Goal: Task Accomplishment & Management: Manage account settings

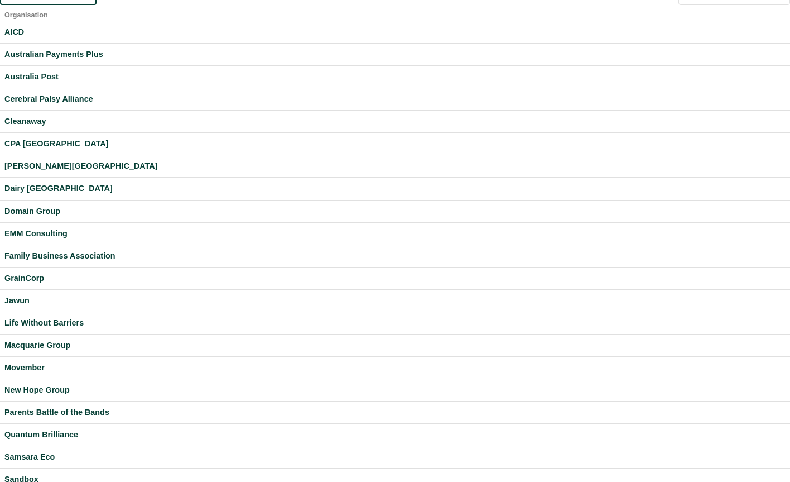
scroll to position [275, 0]
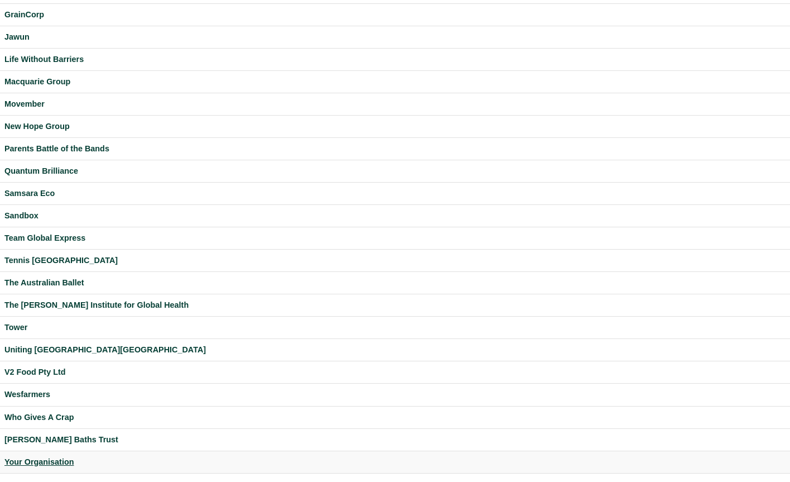
click at [42, 459] on div "Your Organisation" at bounding box center [394, 461] width 781 height 13
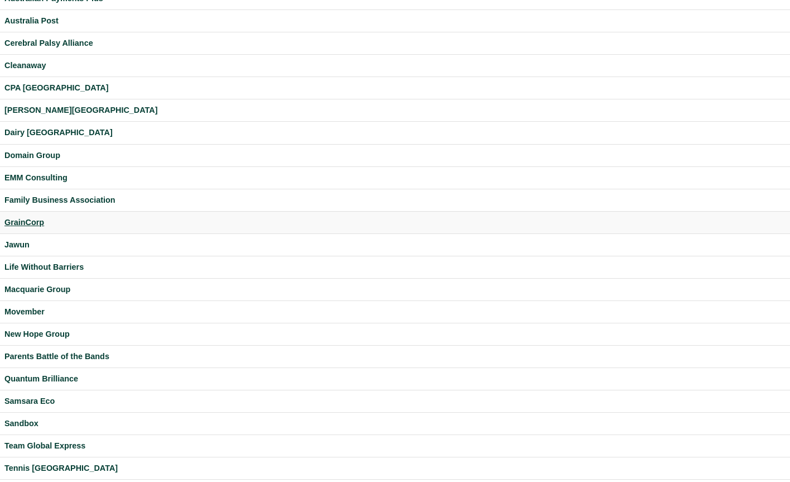
scroll to position [71, 0]
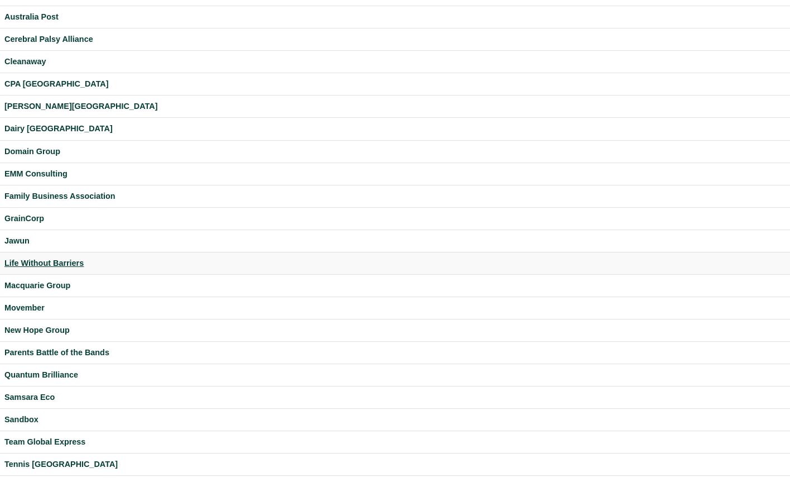
click at [57, 266] on div "Life Without Barriers" at bounding box center [394, 263] width 781 height 13
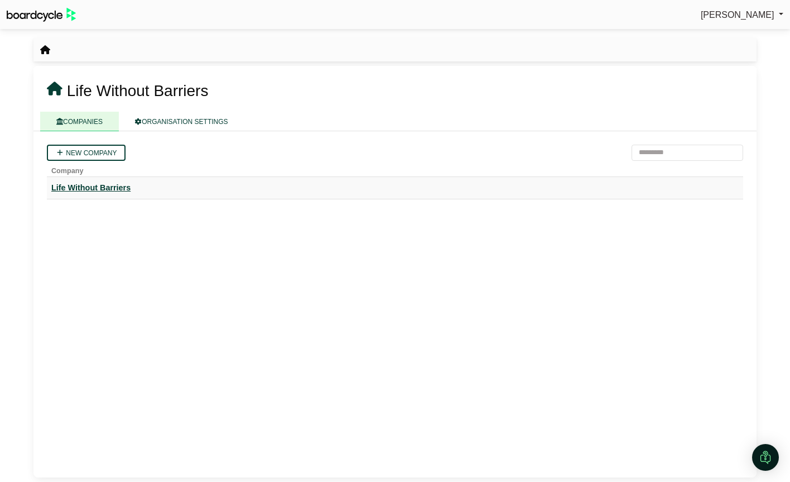
click at [107, 191] on div "Life Without Barriers" at bounding box center [395, 187] width 688 height 13
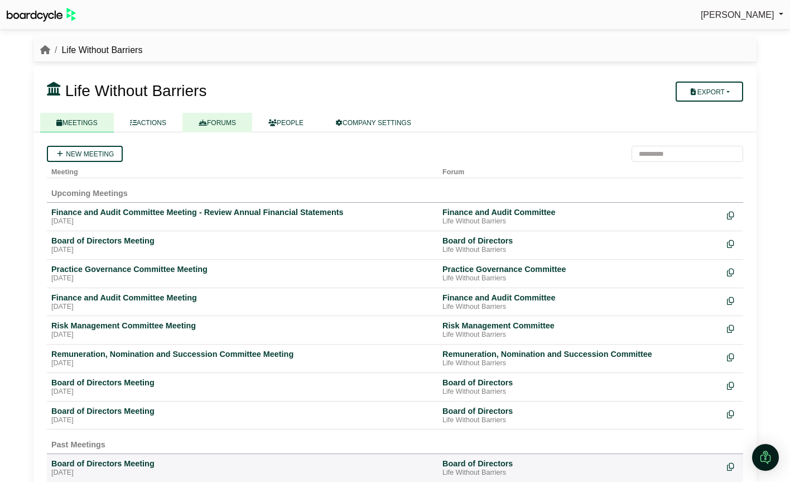
click at [210, 123] on link "FORUMS" at bounding box center [218, 123] width 70 height 20
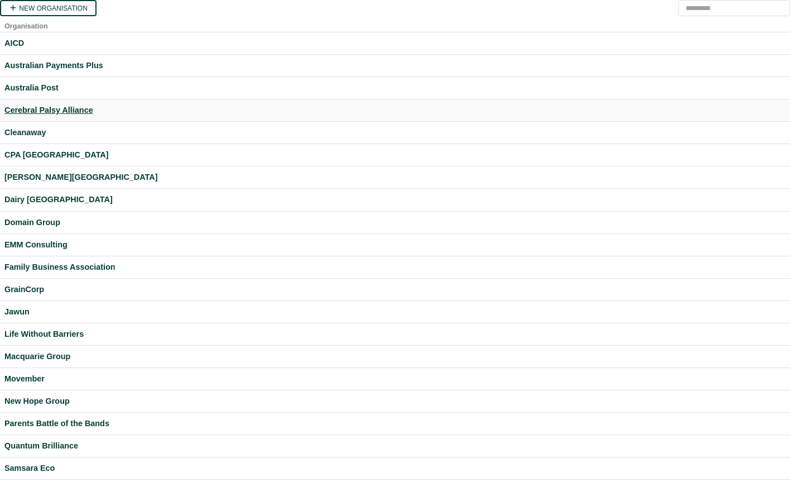
click at [41, 114] on div "Cerebral Palsy Alliance" at bounding box center [394, 110] width 781 height 13
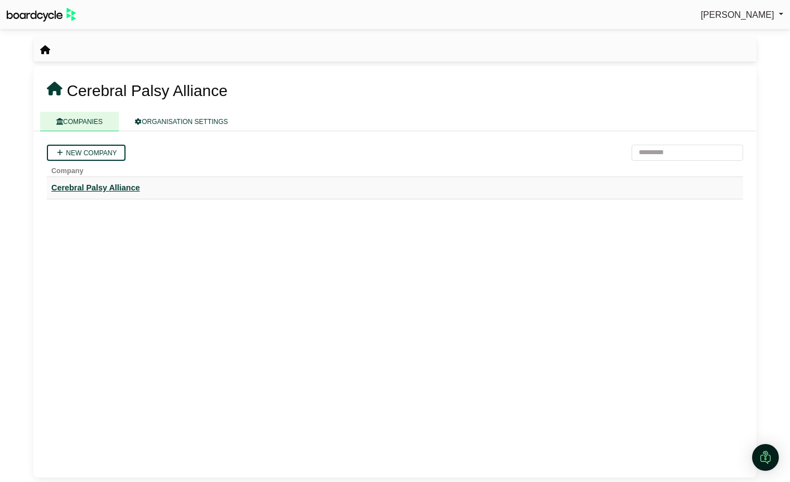
click at [70, 190] on div "Cerebral Palsy Alliance" at bounding box center [395, 187] width 688 height 13
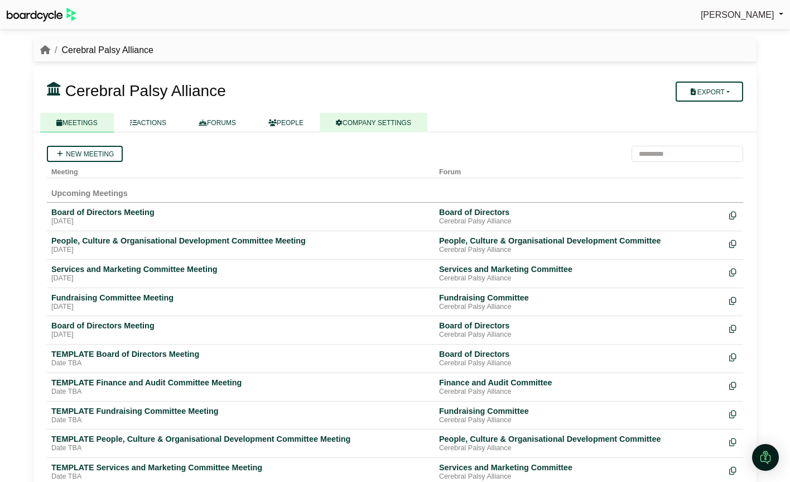
click at [367, 118] on link "COMPANY SETTINGS" at bounding box center [374, 123] width 108 height 20
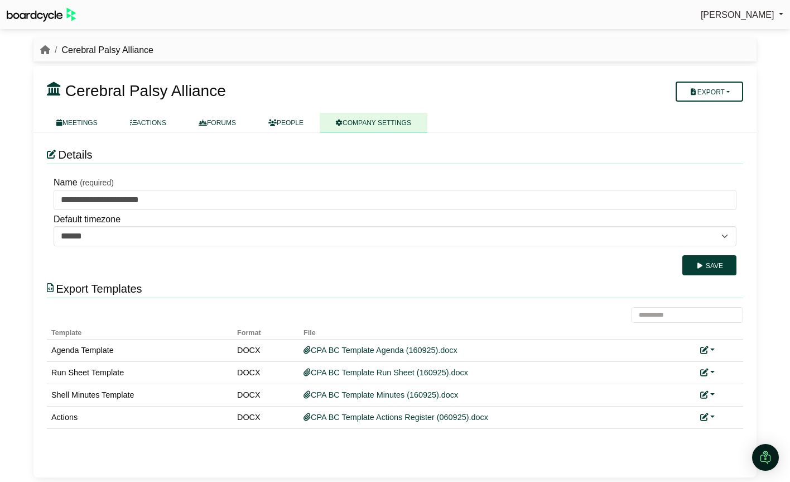
click at [33, 7] on link at bounding box center [42, 15] width 71 height 20
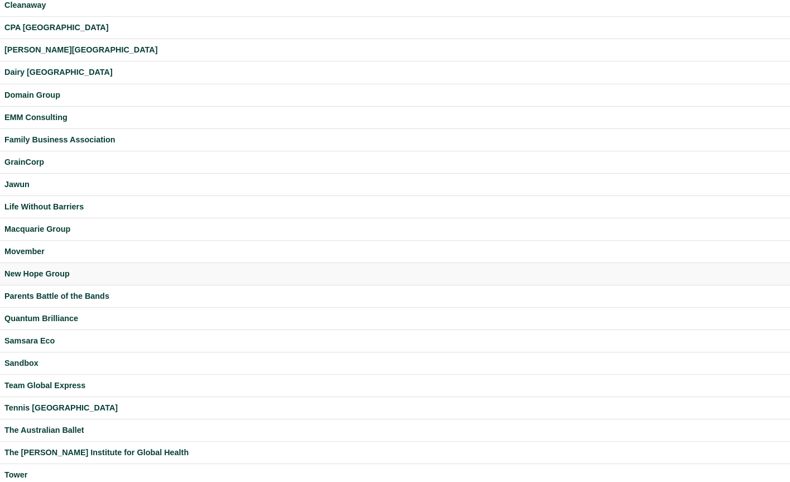
scroll to position [275, 0]
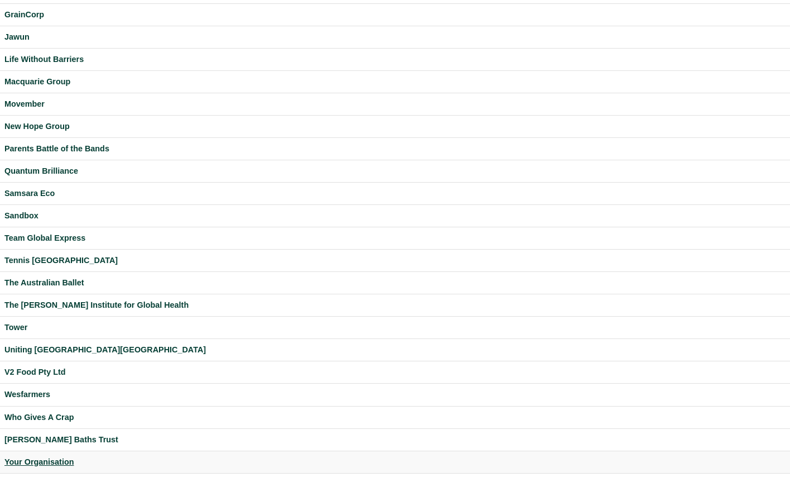
click at [59, 462] on div "Your Organisation" at bounding box center [394, 461] width 781 height 13
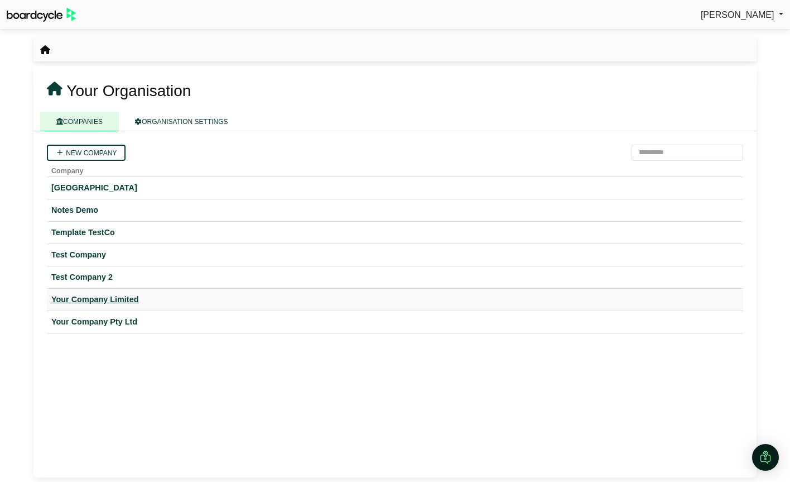
click at [124, 298] on div "Your Company Limited" at bounding box center [395, 299] width 688 height 13
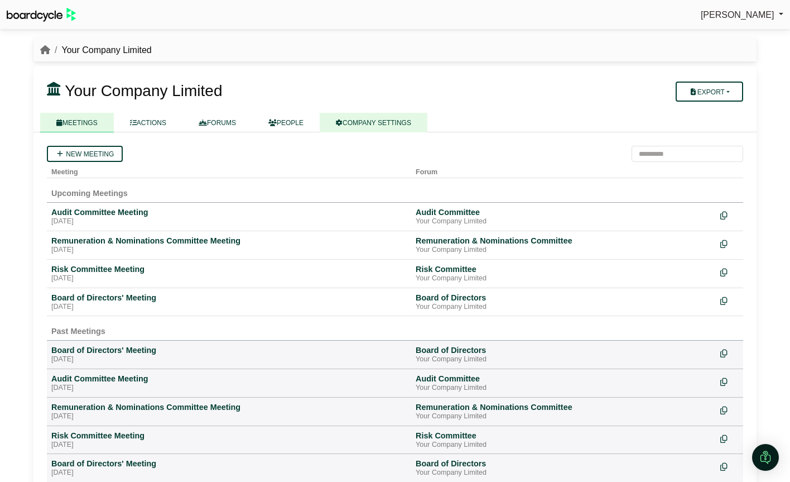
click at [395, 127] on link "COMPANY SETTINGS" at bounding box center [374, 123] width 108 height 20
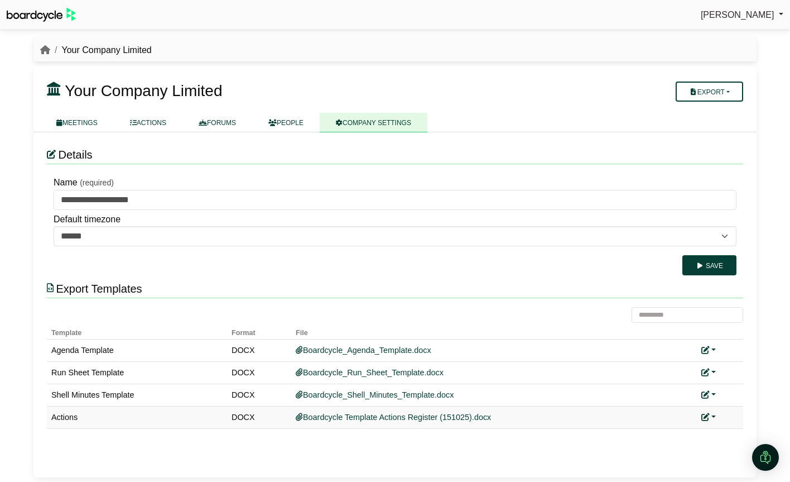
click at [712, 414] on link at bounding box center [709, 416] width 15 height 9
click at [689, 432] on link "Replace custom template" at bounding box center [659, 432] width 114 height 21
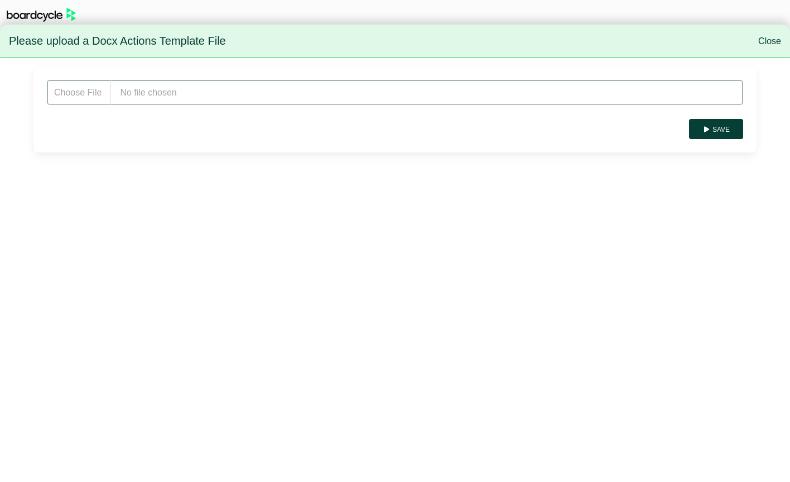
click at [151, 93] on input "file" at bounding box center [395, 92] width 697 height 25
type input "**********"
click at [716, 123] on button "Save" at bounding box center [716, 129] width 54 height 20
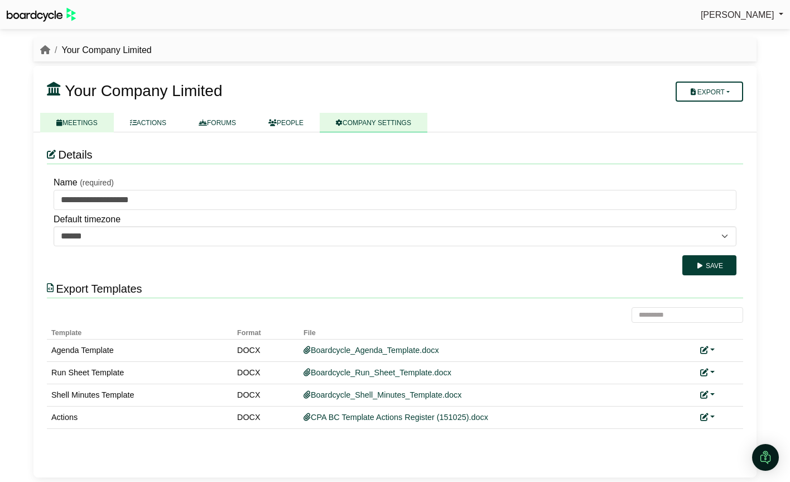
click at [95, 124] on link "MEETINGS" at bounding box center [77, 123] width 74 height 20
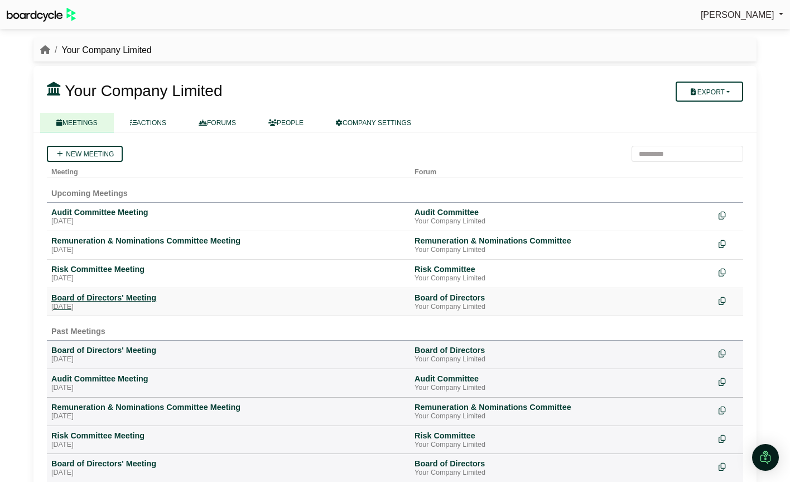
click at [122, 298] on div "Board of Directors' Meeting" at bounding box center [228, 297] width 354 height 10
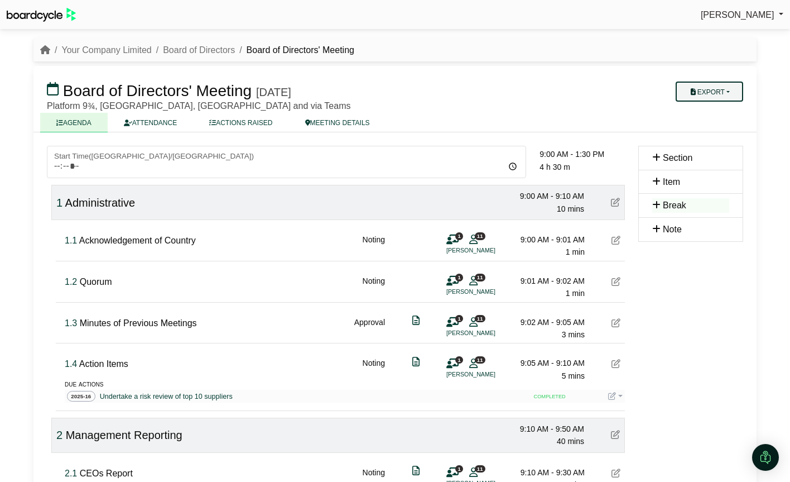
click at [727, 93] on button "Export" at bounding box center [710, 91] width 68 height 20
click at [723, 162] on link "Actions" at bounding box center [720, 161] width 97 height 17
click at [125, 50] on link "Your Company Limited" at bounding box center [106, 49] width 90 height 9
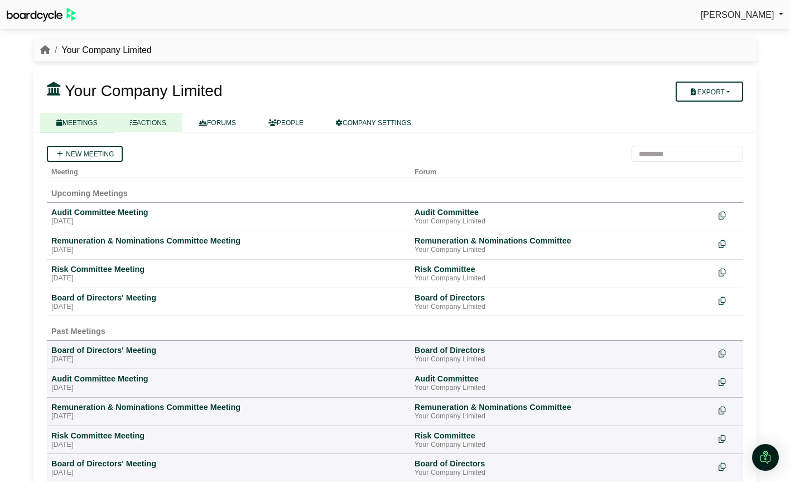
scroll to position [1, 0]
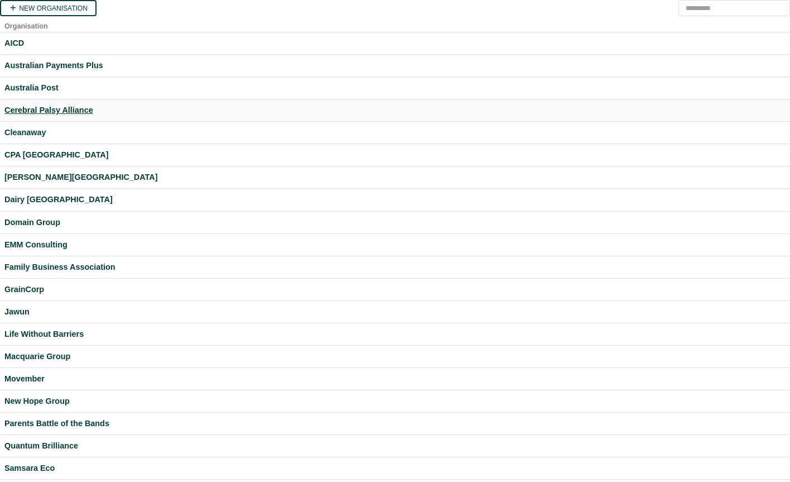
click at [36, 112] on div "Cerebral Palsy Alliance" at bounding box center [394, 110] width 781 height 13
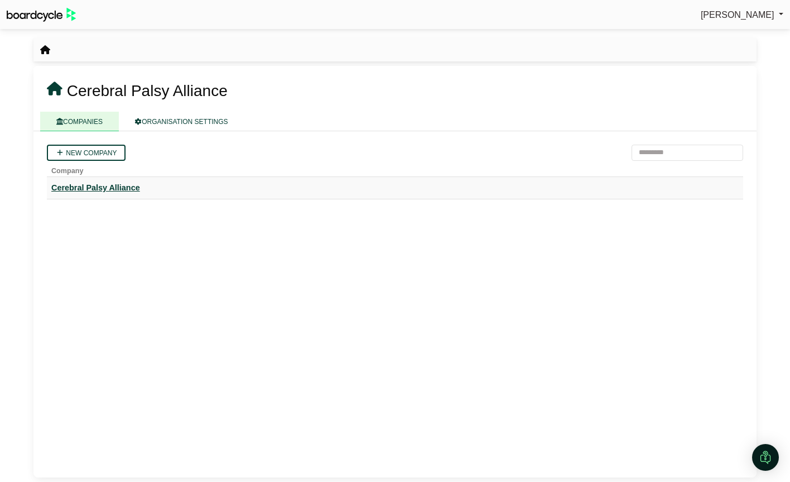
click at [86, 186] on div "Cerebral Palsy Alliance" at bounding box center [395, 187] width 688 height 13
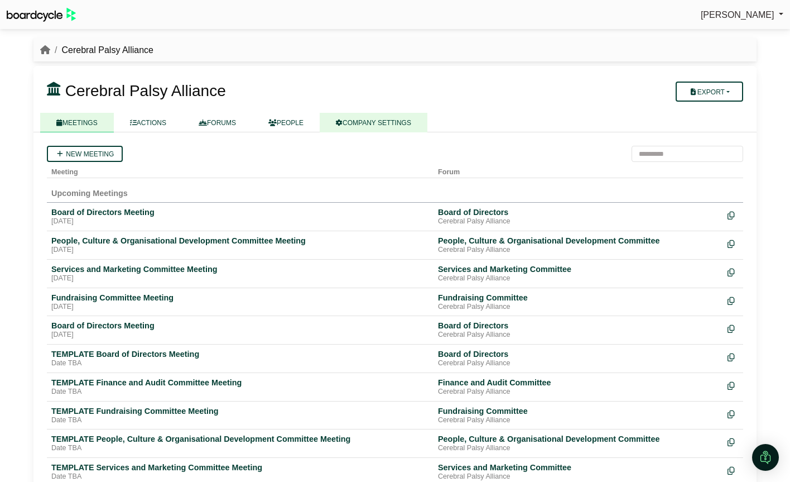
click at [388, 124] on link "COMPANY SETTINGS" at bounding box center [374, 123] width 108 height 20
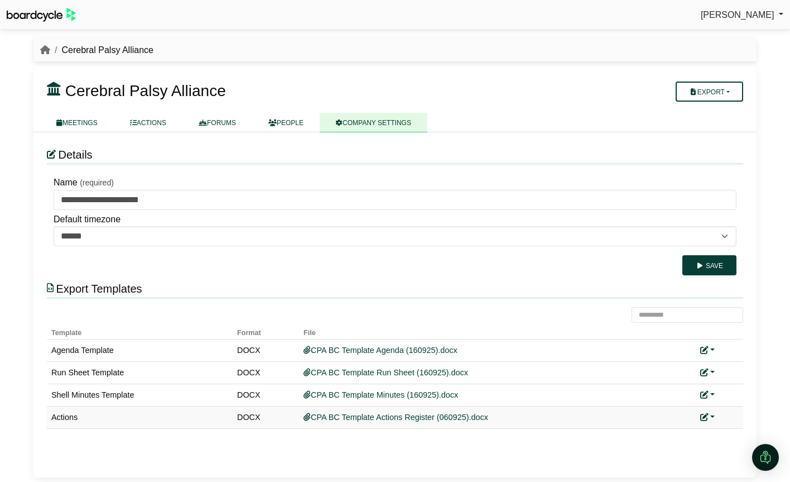
click at [711, 415] on link at bounding box center [707, 416] width 15 height 9
click at [683, 438] on link "Replace custom template" at bounding box center [658, 432] width 114 height 21
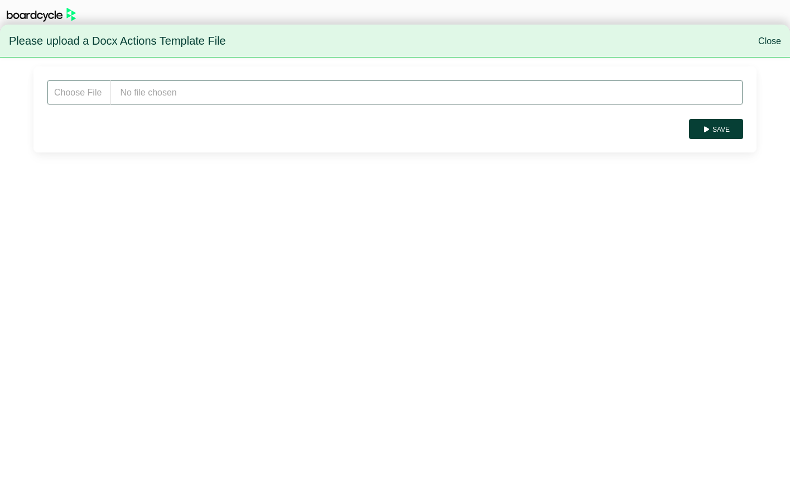
click at [160, 99] on input "file" at bounding box center [395, 92] width 697 height 25
type input "**********"
click at [724, 129] on button "Save" at bounding box center [716, 129] width 54 height 20
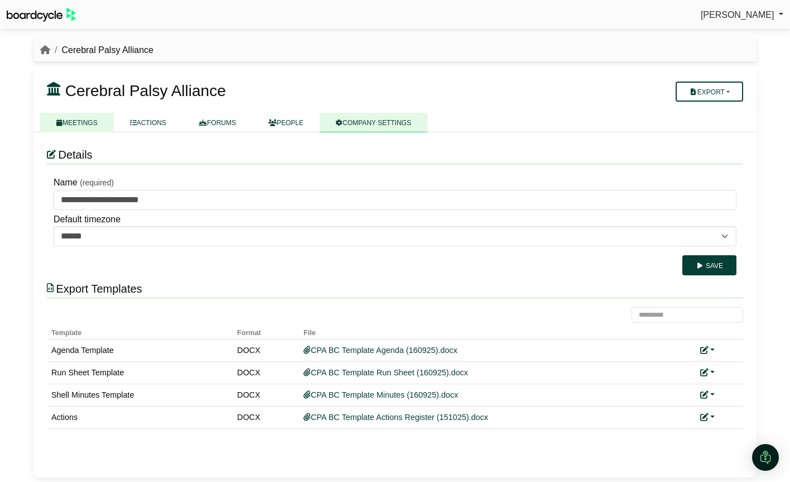
click at [75, 124] on link "MEETINGS" at bounding box center [77, 123] width 74 height 20
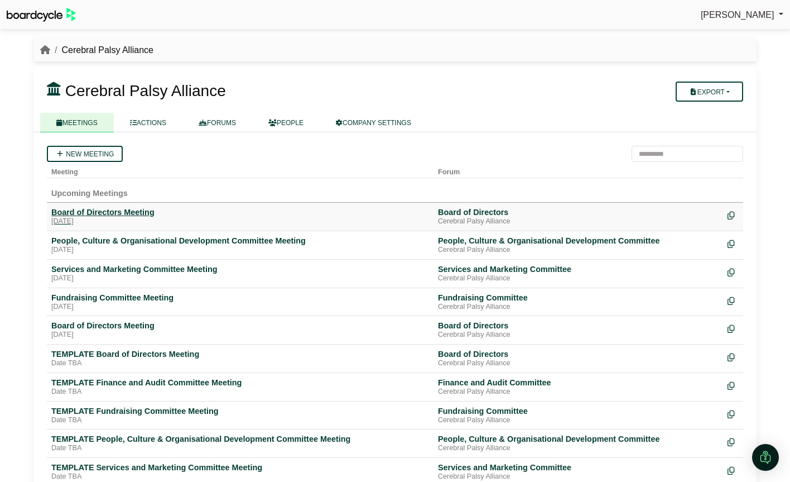
click at [89, 217] on div "Board of Directors Meeting" at bounding box center [240, 212] width 378 height 10
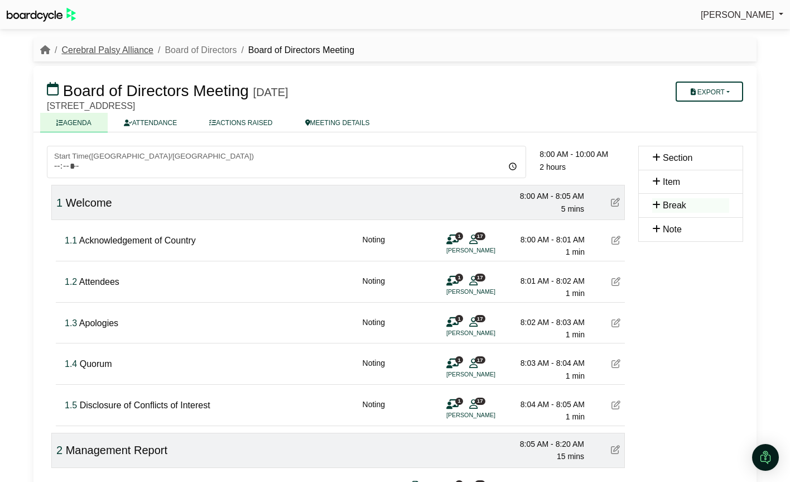
click at [137, 50] on link "Cerebral Palsy Alliance" at bounding box center [107, 49] width 92 height 9
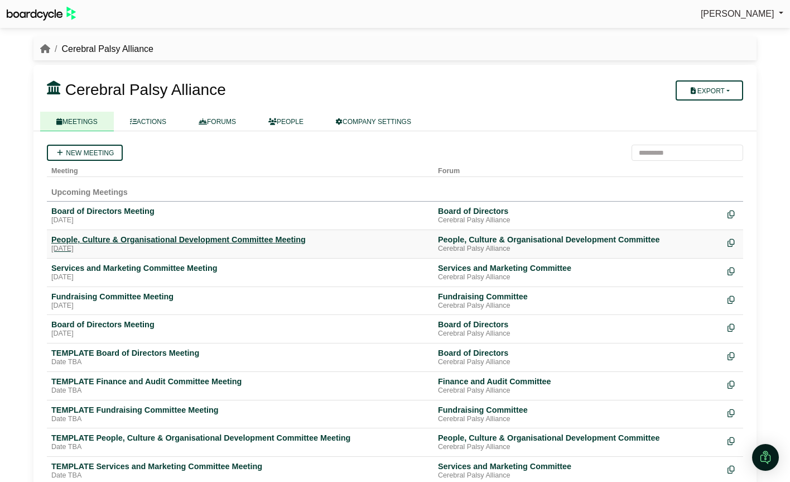
click at [105, 241] on div "People, Culture & Organisational Development Committee Meeting" at bounding box center [240, 239] width 378 height 10
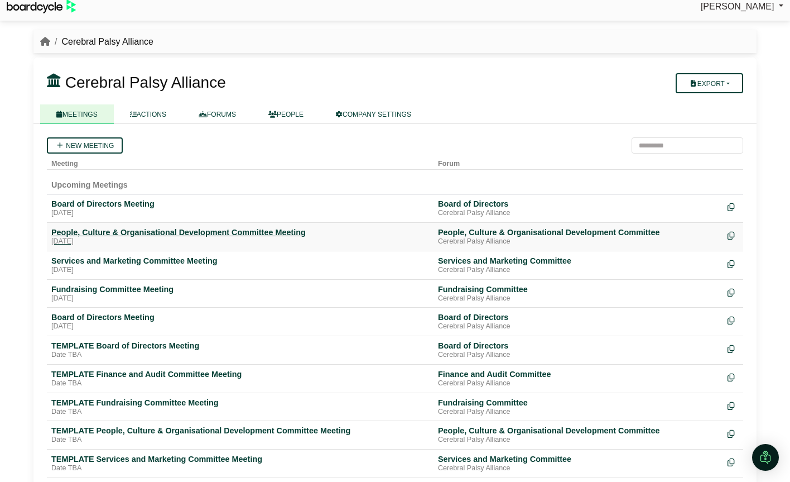
scroll to position [12, 0]
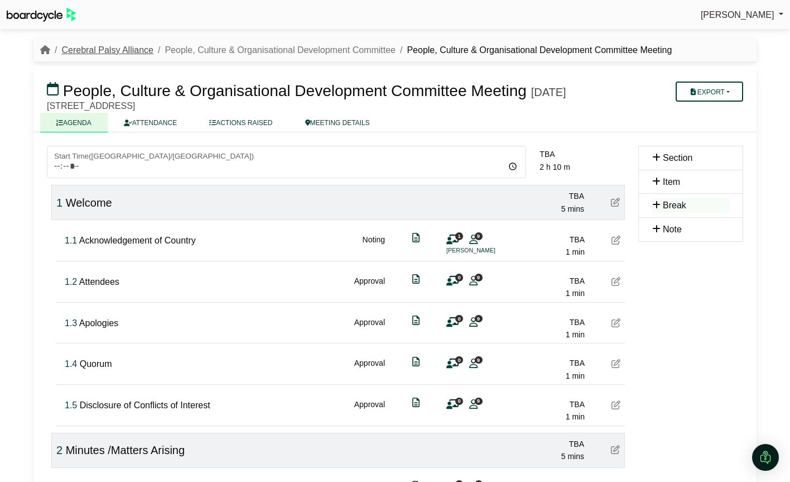
click at [105, 51] on link "Cerebral Palsy Alliance" at bounding box center [107, 49] width 92 height 9
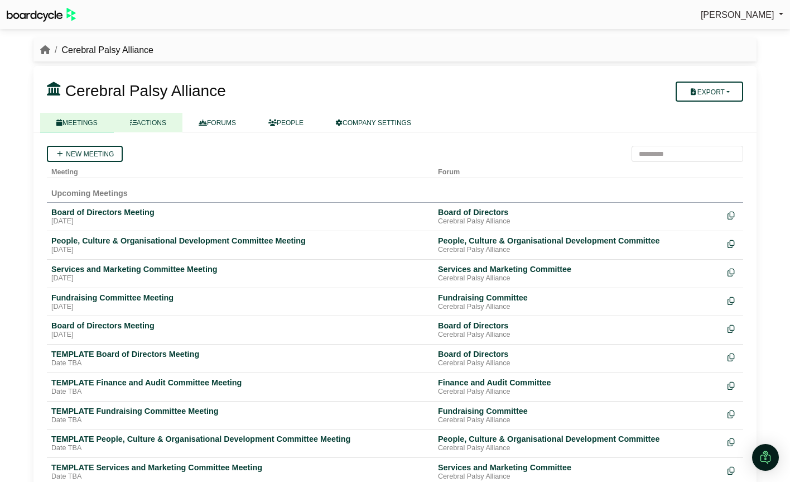
click at [154, 120] on link "ACTIONS" at bounding box center [148, 123] width 69 height 20
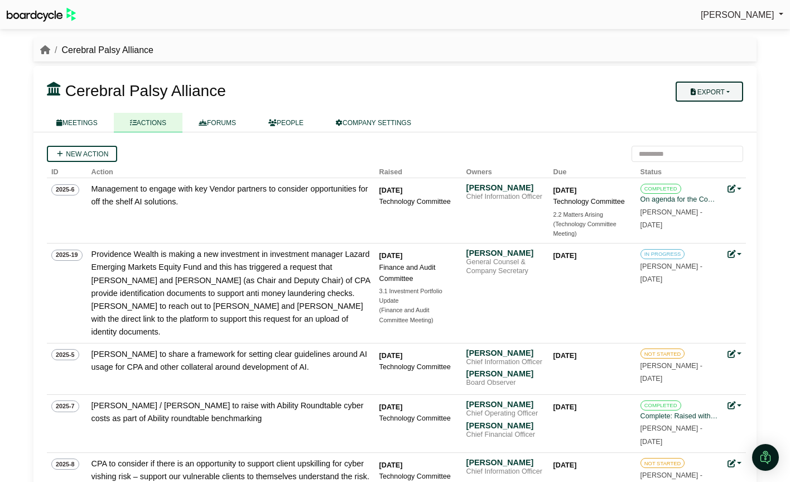
click at [736, 93] on button "Export" at bounding box center [710, 91] width 68 height 20
click at [734, 105] on link "Company Actions" at bounding box center [716, 111] width 89 height 17
click at [71, 122] on link "MEETINGS" at bounding box center [77, 123] width 74 height 20
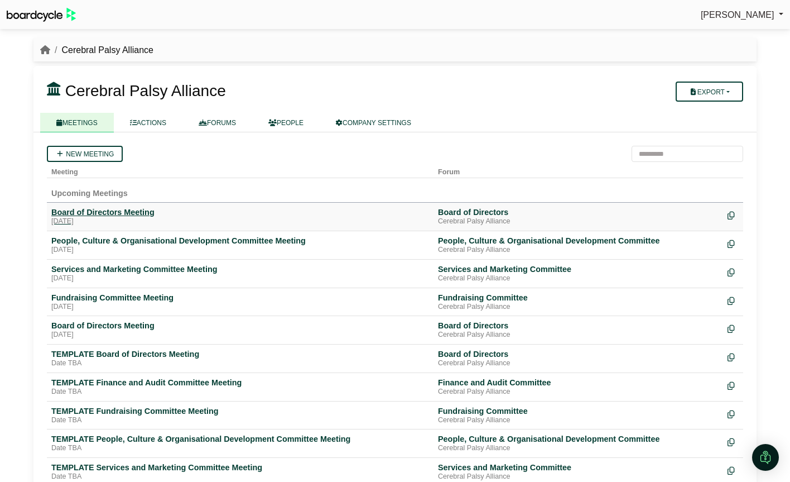
click at [114, 215] on div "Board of Directors Meeting" at bounding box center [240, 212] width 378 height 10
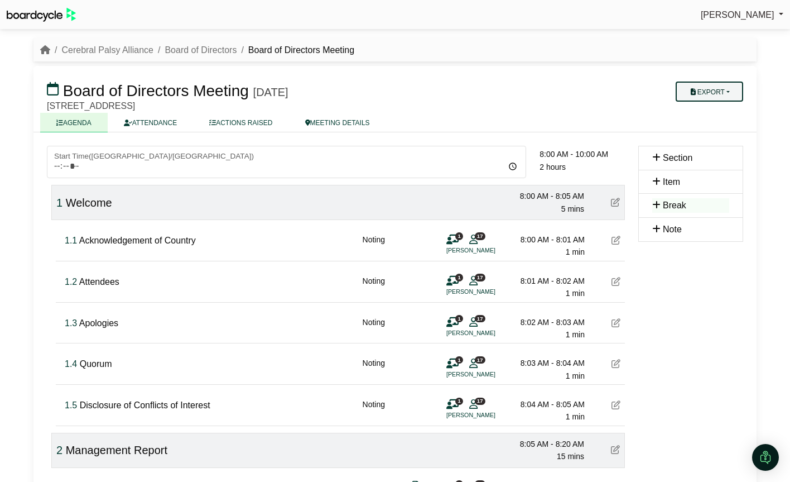
click at [737, 88] on button "Export" at bounding box center [710, 91] width 68 height 20
click at [719, 160] on link "Actions" at bounding box center [720, 161] width 97 height 17
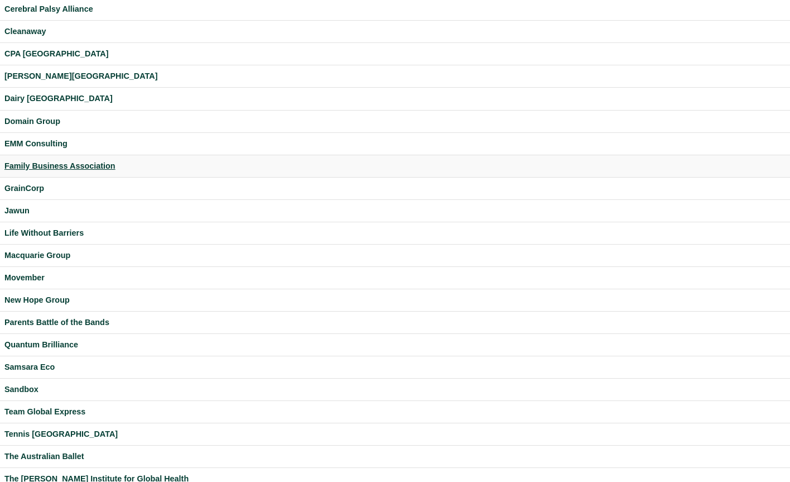
scroll to position [275, 0]
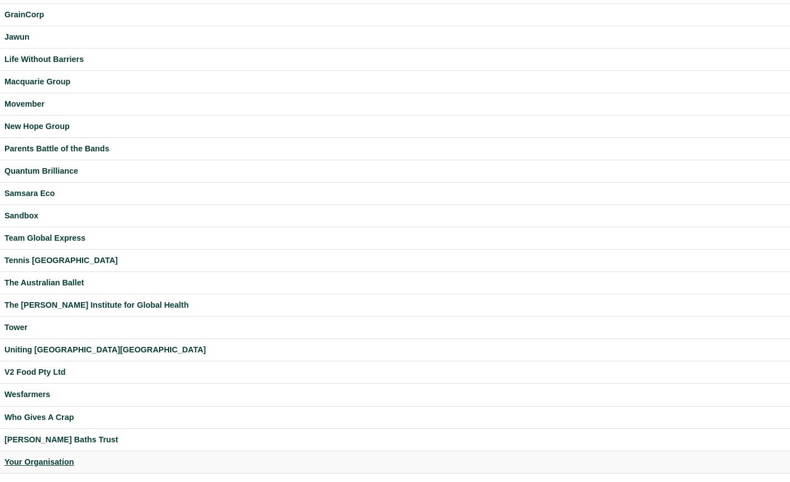
click at [56, 458] on div "Your Organisation" at bounding box center [394, 461] width 781 height 13
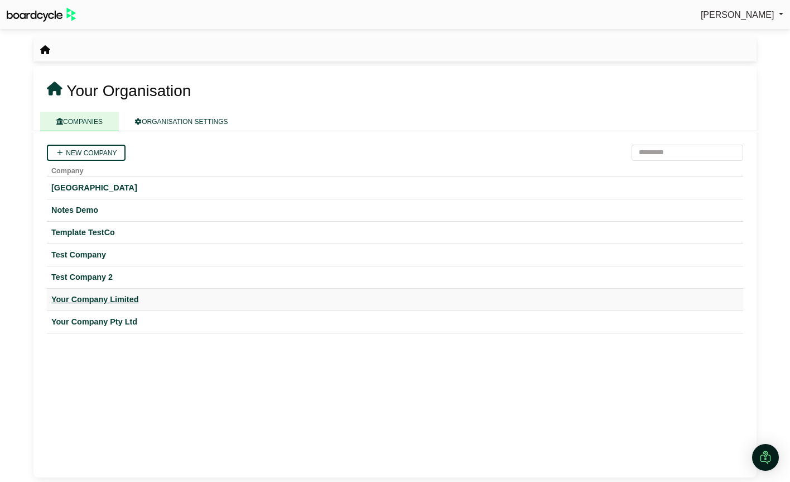
click at [131, 305] on div "Your Company Limited" at bounding box center [395, 299] width 688 height 13
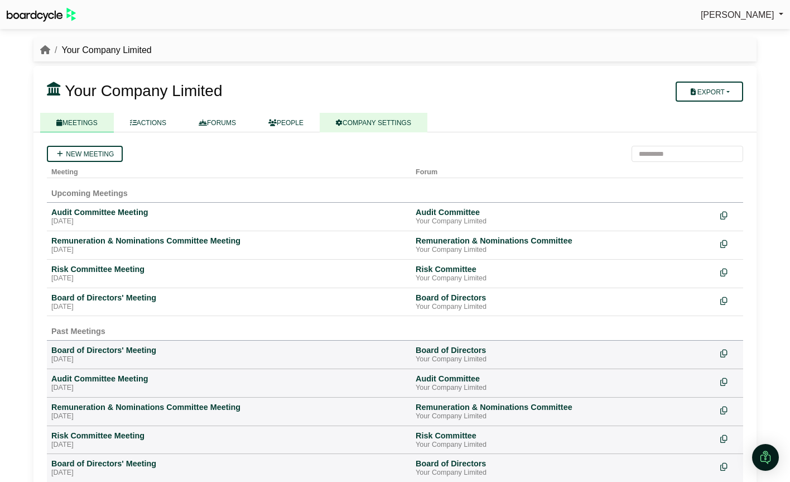
click at [396, 122] on link "COMPANY SETTINGS" at bounding box center [374, 123] width 108 height 20
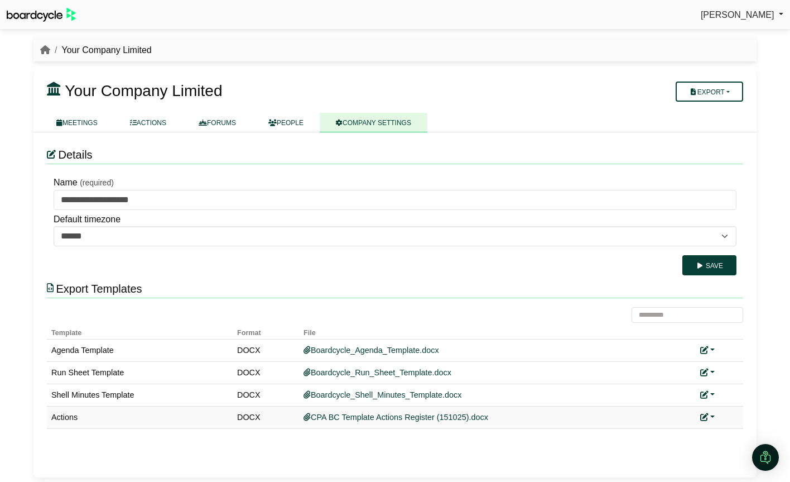
click at [711, 416] on link at bounding box center [707, 416] width 15 height 9
click at [697, 431] on link "Replace custom template" at bounding box center [658, 432] width 114 height 21
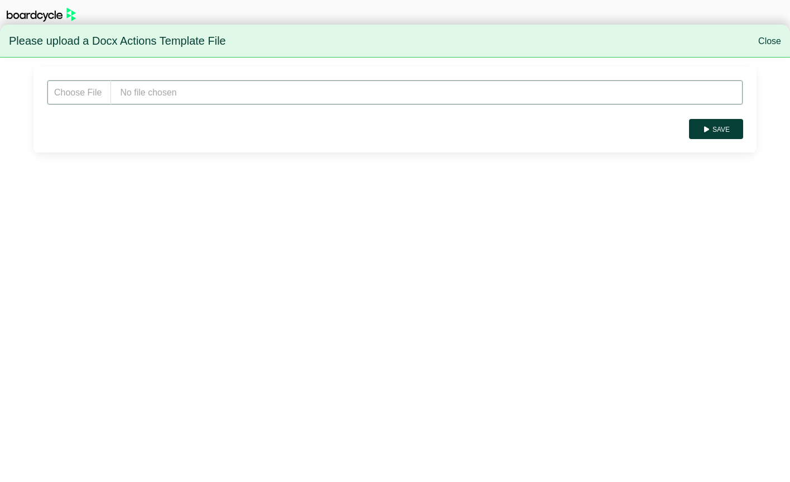
click at [203, 93] on input "file" at bounding box center [395, 92] width 697 height 25
click at [199, 88] on input "file" at bounding box center [395, 92] width 697 height 25
type input "**********"
click at [723, 128] on button "Save" at bounding box center [716, 129] width 54 height 20
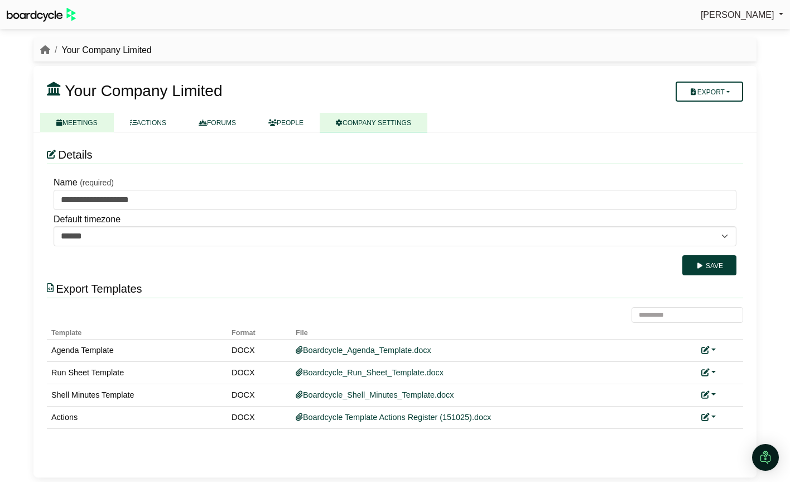
click at [92, 124] on link "MEETINGS" at bounding box center [77, 123] width 74 height 20
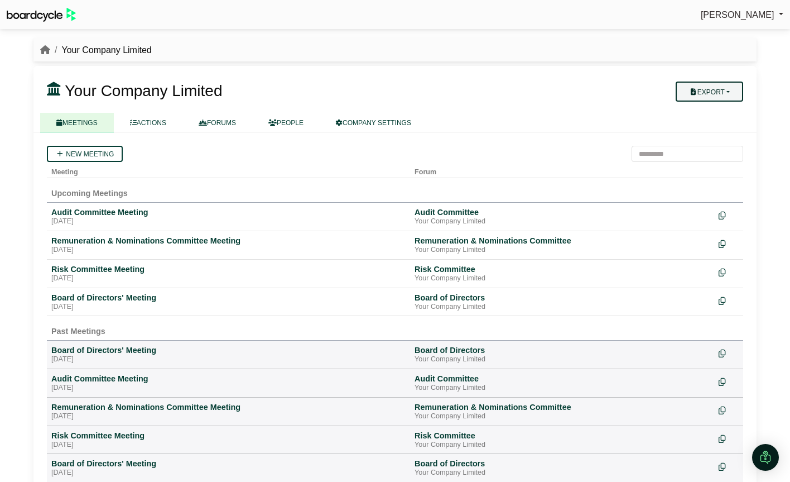
click at [703, 93] on button "Export" at bounding box center [710, 91] width 68 height 20
click at [90, 295] on div "Board of Directors' Meeting" at bounding box center [228, 297] width 354 height 10
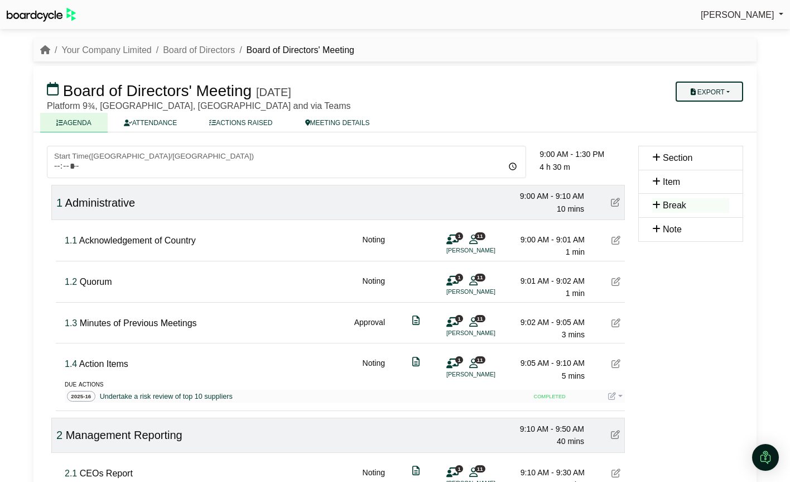
click at [720, 95] on button "Export" at bounding box center [710, 91] width 68 height 20
click at [714, 156] on link "Actions" at bounding box center [720, 161] width 97 height 17
click at [112, 49] on link "Your Company Limited" at bounding box center [106, 49] width 90 height 9
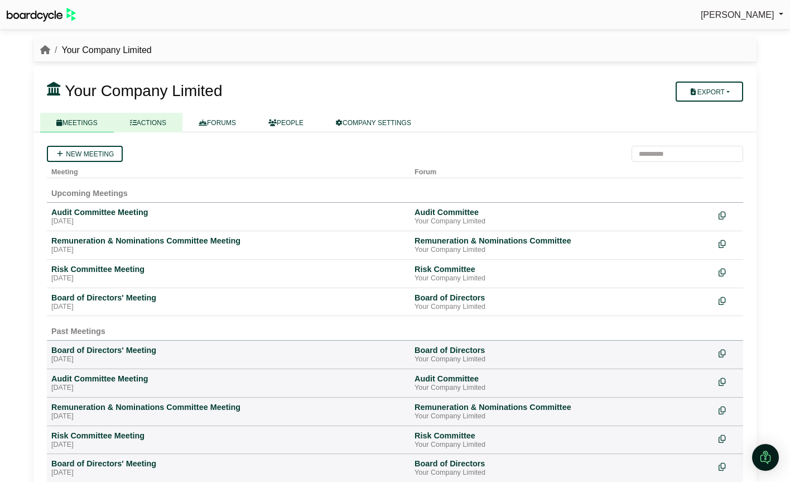
click at [149, 122] on link "ACTIONS" at bounding box center [148, 123] width 69 height 20
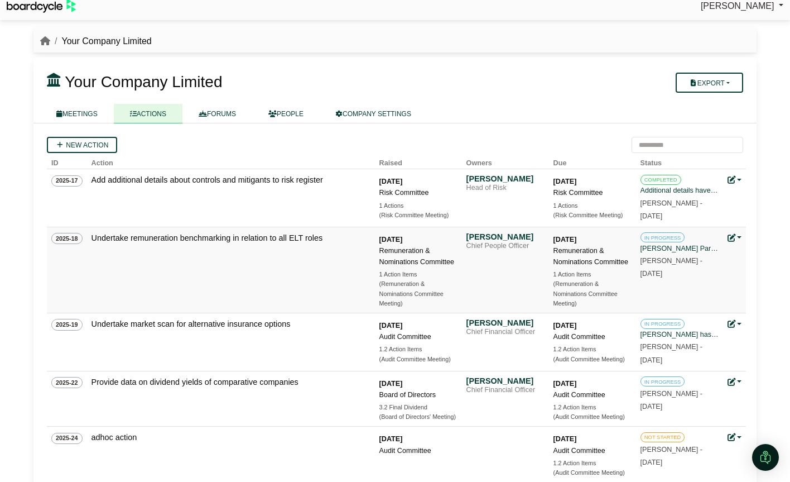
scroll to position [11, 0]
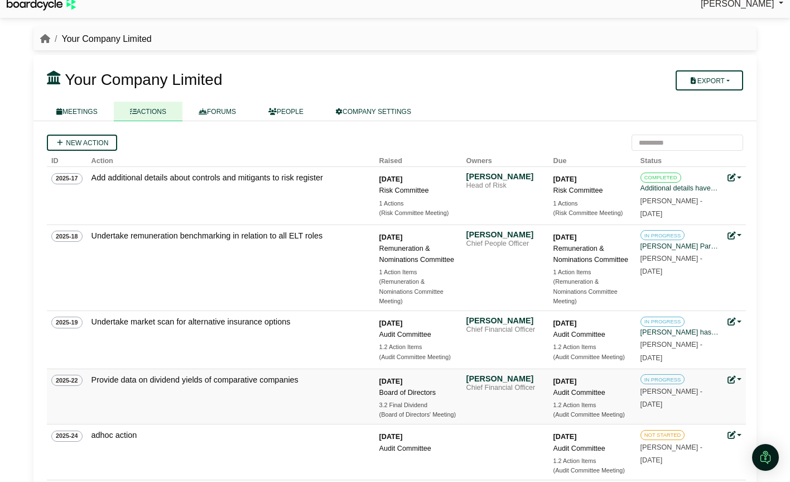
click at [741, 380] on link at bounding box center [735, 379] width 15 height 9
click at [702, 400] on link "Update status" at bounding box center [696, 395] width 89 height 21
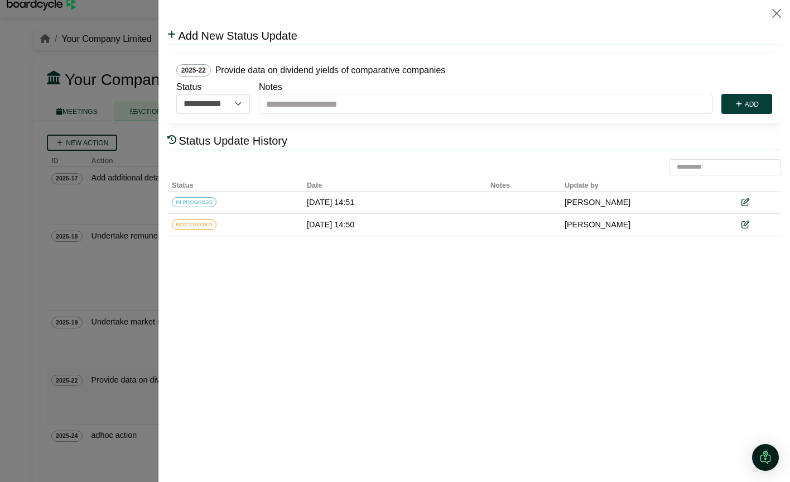
scroll to position [0, 0]
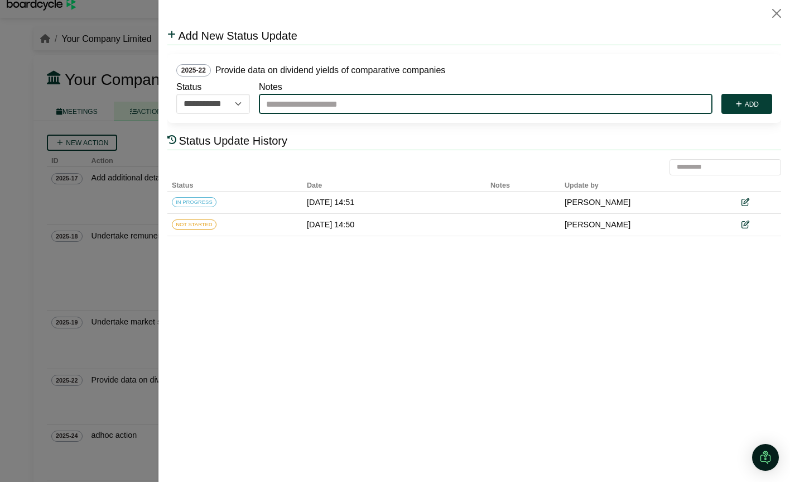
click at [297, 98] on input "Notes" at bounding box center [486, 104] width 454 height 20
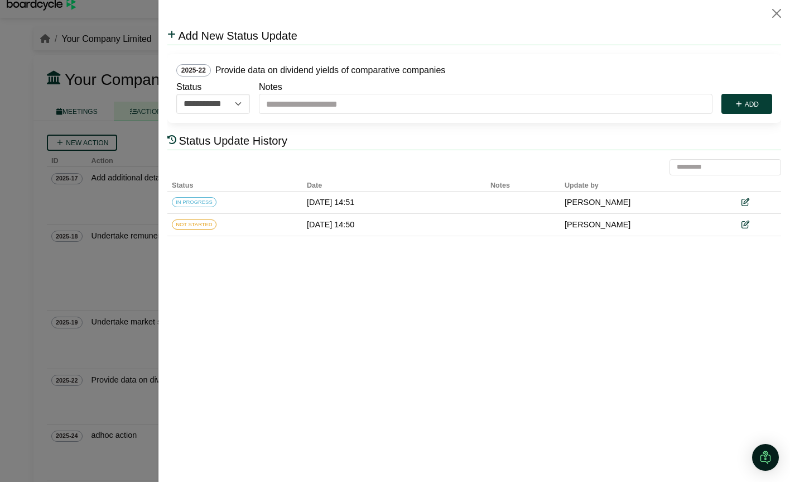
drag, startPoint x: 530, startPoint y: 280, endPoint x: 505, endPoint y: 247, distance: 41.8
click at [530, 245] on html "**********" at bounding box center [474, 136] width 614 height 218
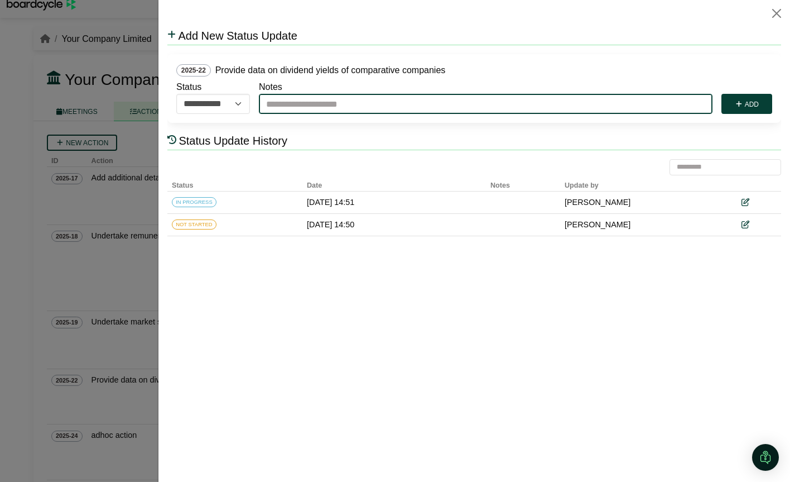
click at [331, 107] on input "Notes" at bounding box center [486, 104] width 454 height 20
type input "**********"
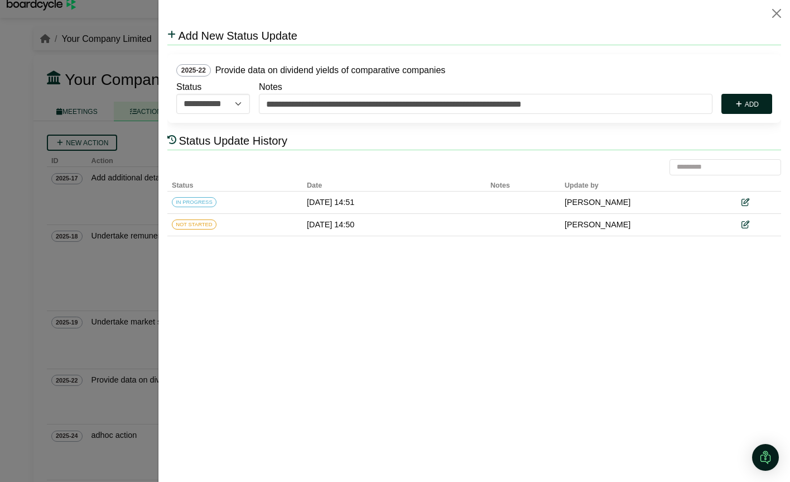
click at [755, 99] on button "Add" at bounding box center [747, 104] width 51 height 20
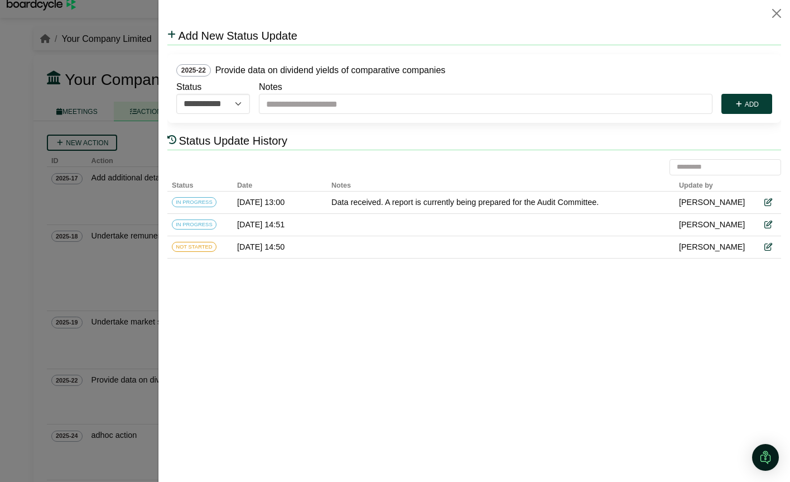
click at [128, 214] on div at bounding box center [395, 241] width 790 height 482
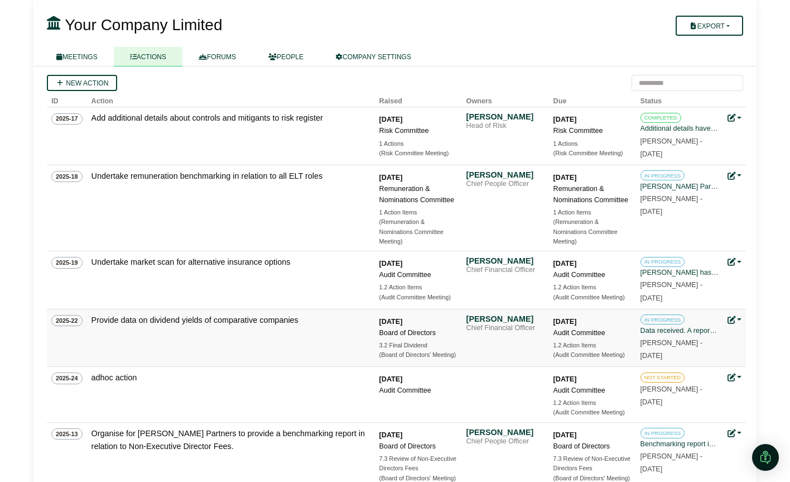
scroll to position [69, 0]
